Goal: Manage account settings

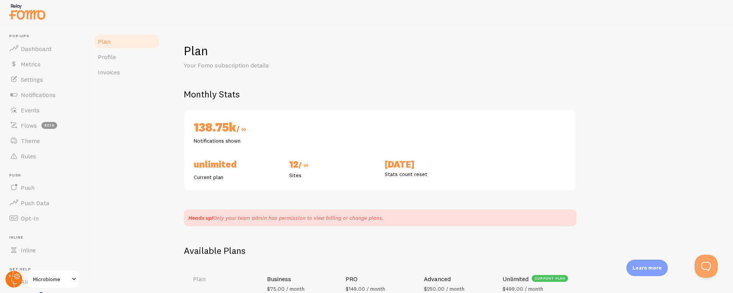
click at [15, 281] on circle at bounding box center [13, 279] width 17 height 17
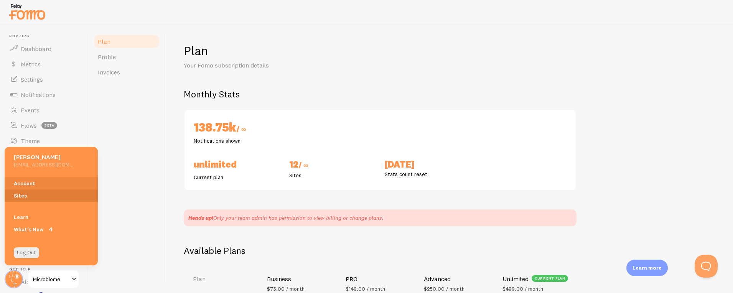
click at [46, 195] on link "Sites" at bounding box center [51, 196] width 93 height 12
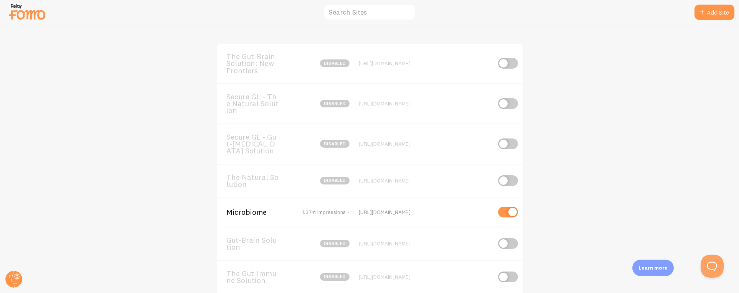
click at [506, 215] on input "checkbox" at bounding box center [508, 212] width 20 height 11
checkbox input "false"
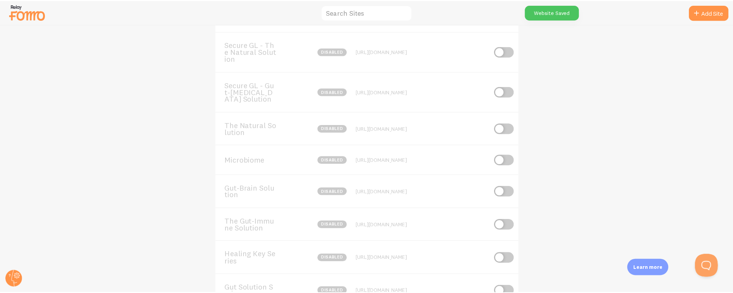
scroll to position [71, 0]
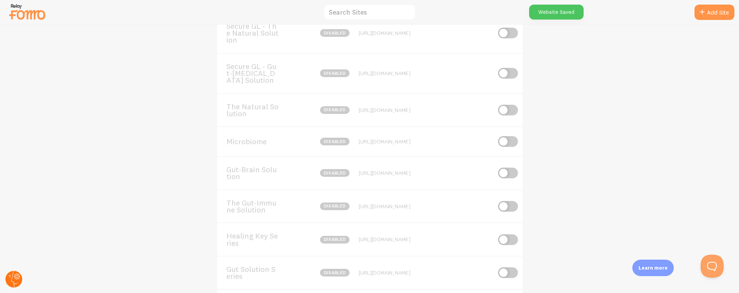
click at [19, 281] on circle at bounding box center [13, 279] width 17 height 17
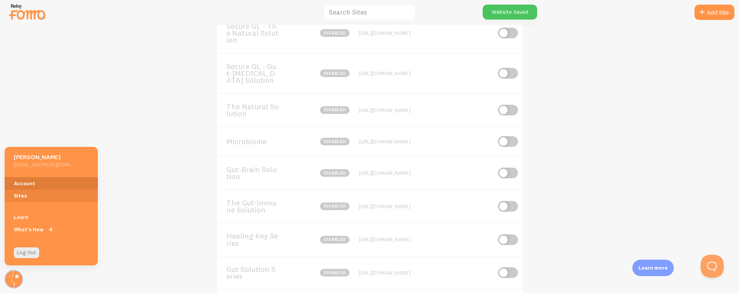
click at [43, 185] on link "Account" at bounding box center [51, 183] width 93 height 12
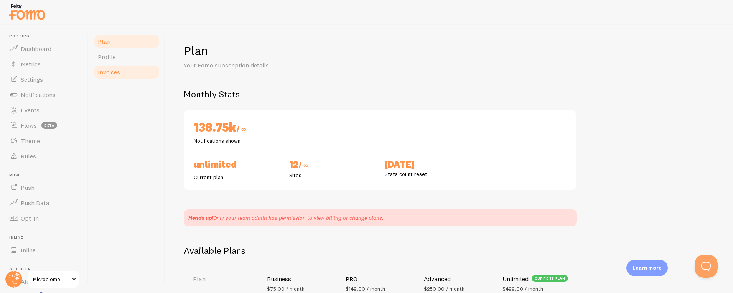
click at [125, 74] on link "Invoices" at bounding box center [126, 71] width 67 height 15
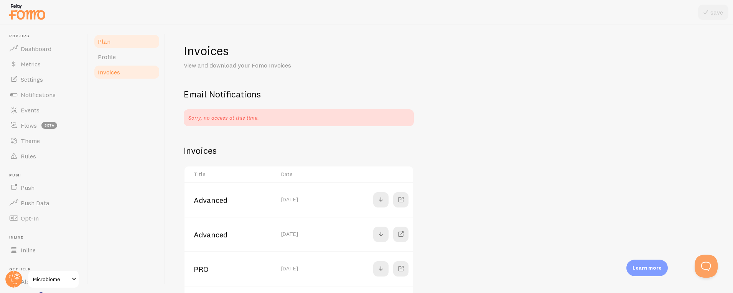
click at [121, 42] on link "Plan" at bounding box center [126, 41] width 67 height 15
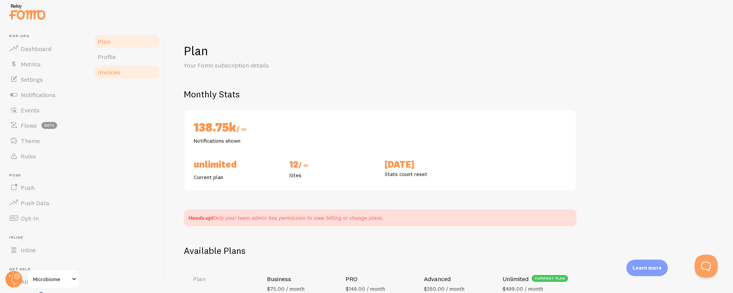
click at [118, 70] on span "Invoices" at bounding box center [109, 72] width 22 height 8
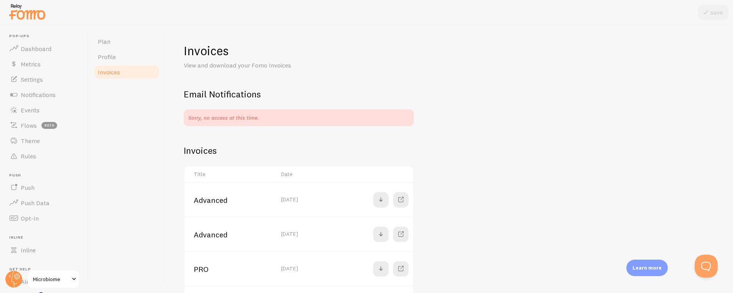
click at [51, 278] on span "Microbiome" at bounding box center [51, 279] width 36 height 9
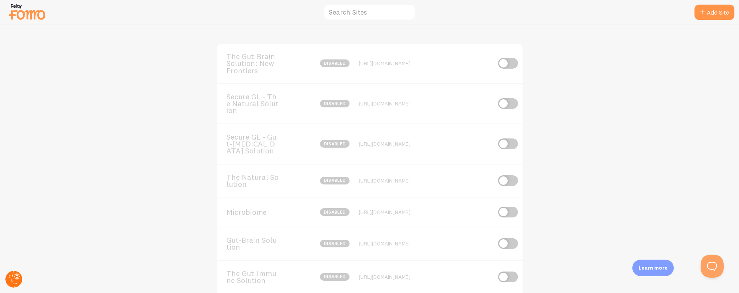
click at [15, 281] on circle at bounding box center [13, 279] width 17 height 17
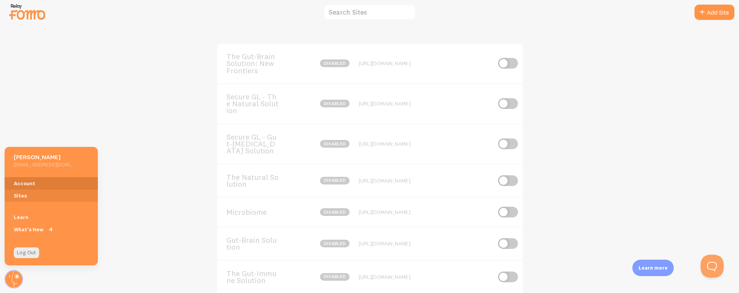
click at [41, 181] on link "Account" at bounding box center [51, 183] width 93 height 12
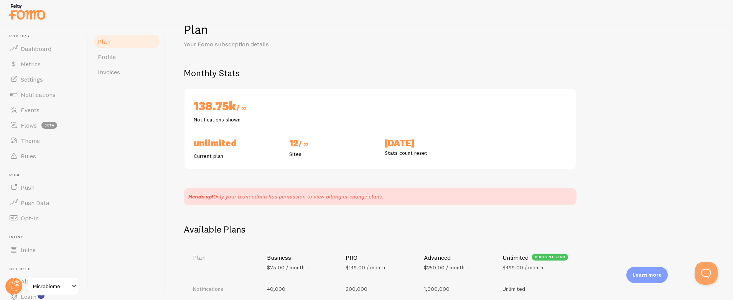
scroll to position [22, 0]
click at [113, 72] on span "Invoices" at bounding box center [109, 72] width 22 height 8
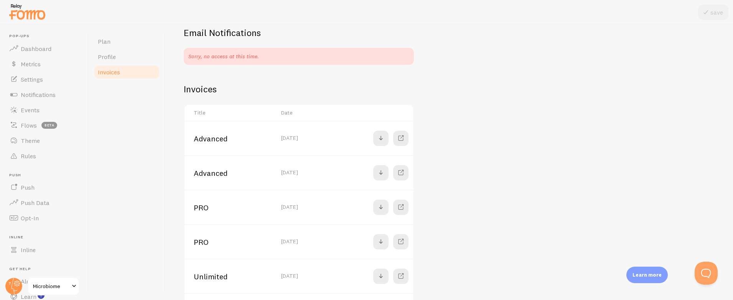
scroll to position [31, 0]
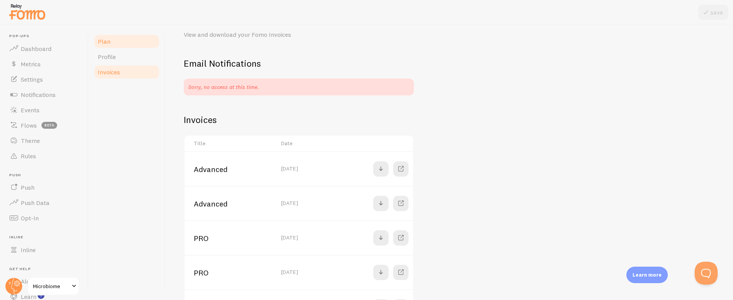
click at [113, 41] on link "Plan" at bounding box center [126, 41] width 67 height 15
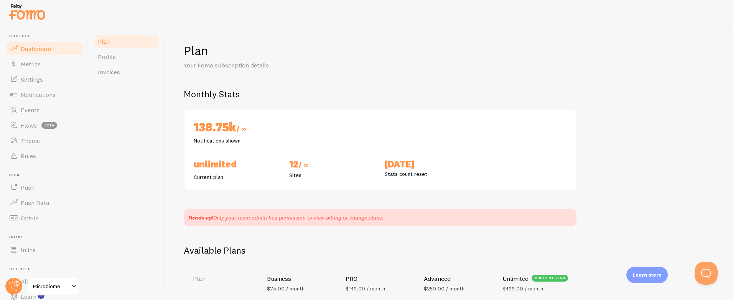
click at [44, 49] on span "Dashboard" at bounding box center [36, 49] width 31 height 8
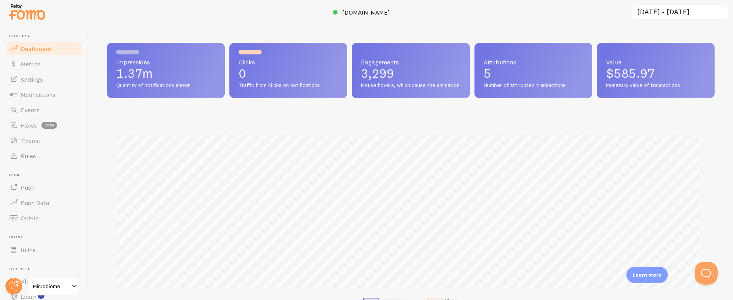
scroll to position [201, 602]
